Goal: Communication & Community: Connect with others

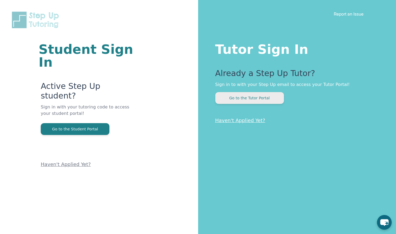
click at [243, 100] on button "Go to the Tutor Portal" at bounding box center [249, 98] width 69 height 12
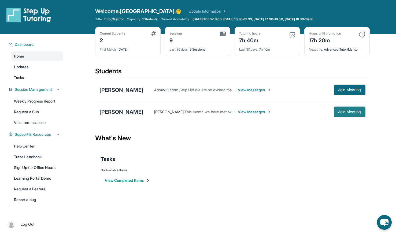
click at [344, 114] on button "Join Meeting" at bounding box center [350, 112] width 32 height 11
click at [238, 113] on span "View Messages" at bounding box center [255, 111] width 34 height 5
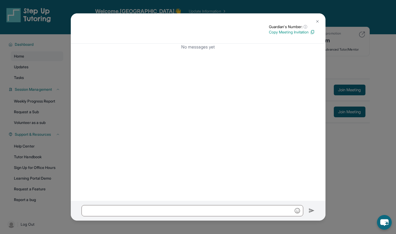
click at [215, 114] on div "No messages yet" at bounding box center [198, 122] width 255 height 157
click at [317, 18] on button at bounding box center [317, 21] width 11 height 11
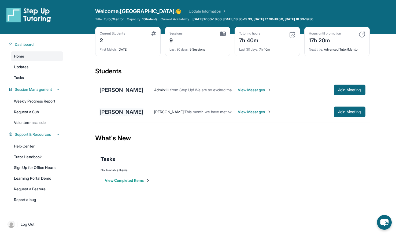
click at [111, 110] on div "[PERSON_NAME]" at bounding box center [121, 112] width 44 height 8
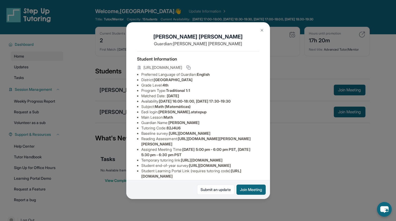
click at [261, 31] on img at bounding box center [262, 30] width 4 height 4
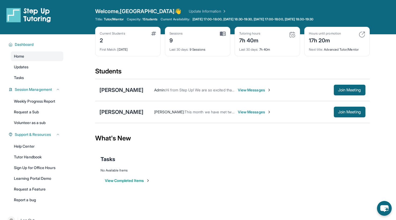
click at [293, 34] on img at bounding box center [292, 34] width 6 height 6
click at [290, 36] on img at bounding box center [292, 34] width 6 height 6
click at [250, 38] on div "7h 40m" at bounding box center [249, 40] width 21 height 9
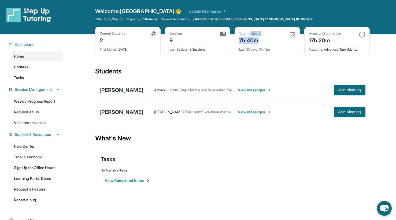
drag, startPoint x: 250, startPoint y: 38, endPoint x: 252, endPoint y: 31, distance: 7.7
click at [252, 31] on div "Tutoring hours 7h 40m Last 30 days : 7h 40m" at bounding box center [267, 41] width 65 height 29
click at [243, 37] on div "7h 40m" at bounding box center [249, 40] width 21 height 9
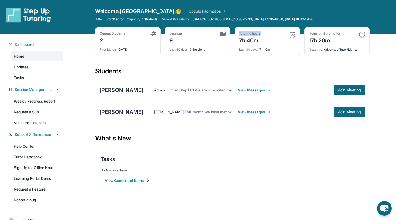
click at [243, 37] on div "7h 40m" at bounding box center [249, 40] width 21 height 9
click at [260, 51] on div "Last 30 days : 7h 40m" at bounding box center [267, 48] width 56 height 8
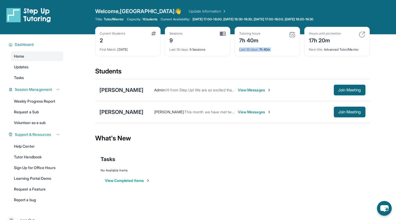
click at [260, 51] on div "Last 30 days : 7h 40m" at bounding box center [267, 48] width 56 height 8
click at [272, 64] on div "Current Students 2 First Match : [DATE] Sessions 9 Last 30 days : 9 Sessions Tu…" at bounding box center [232, 47] width 274 height 40
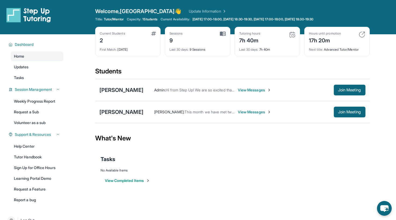
click at [292, 34] on img at bounding box center [292, 34] width 6 height 6
click at [264, 90] on span "View Messages" at bounding box center [255, 89] width 34 height 5
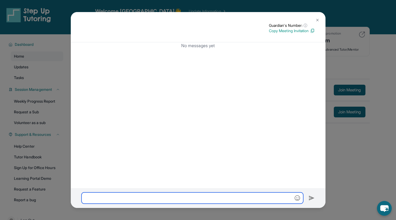
click at [203, 200] on input "text" at bounding box center [192, 197] width 222 height 11
type input "**********"
click at [317, 18] on img at bounding box center [317, 20] width 4 height 4
